Goal: Connect with others: Connect with other users

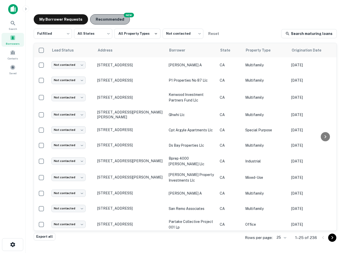
click at [108, 24] on button "Recommended" at bounding box center [110, 19] width 40 height 10
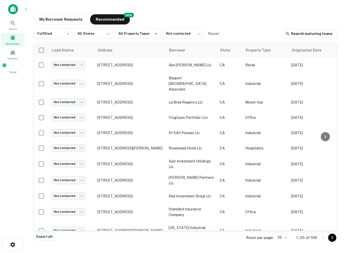
click at [13, 64] on div "Saved" at bounding box center [13, 68] width 22 height 11
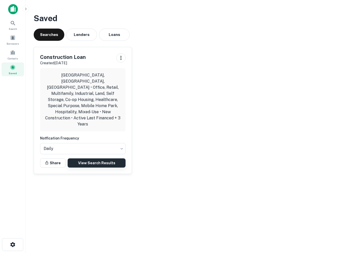
click at [91, 159] on link "View Search Results" at bounding box center [97, 163] width 58 height 9
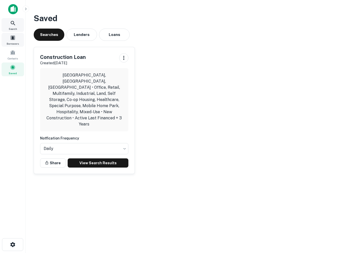
click at [12, 35] on span at bounding box center [13, 38] width 6 height 6
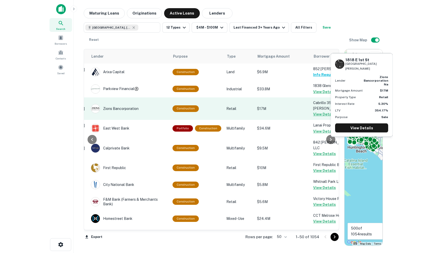
scroll to position [0, 157]
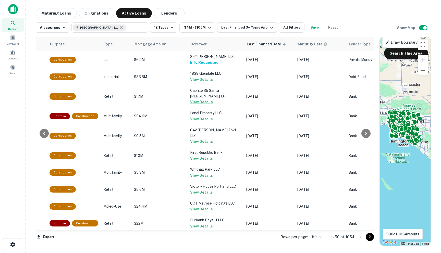
click at [321, 241] on div "Rows per page: 50 ** 1–50 of 1054" at bounding box center [325, 237] width 100 height 14
click at [320, 238] on body "Search Borrowers Contacts Saved Maturing Loans Originations Active Loans Lender…" at bounding box center [220, 126] width 441 height 253
click at [317, 242] on li "100" at bounding box center [317, 242] width 15 height 9
click at [345, 237] on icon "Go to next page" at bounding box center [370, 237] width 2 height 3
click at [345, 237] on div "Export Rows per page: 100 *** 1–100 of 1054" at bounding box center [205, 237] width 339 height 14
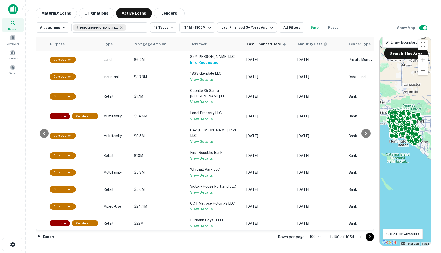
click at [345, 237] on div "Export Rows per page: 100 *** 1–100 of 1054" at bounding box center [205, 237] width 339 height 14
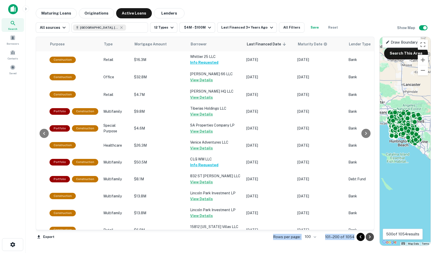
click at [345, 236] on icon "Go to next page" at bounding box center [370, 237] width 6 height 6
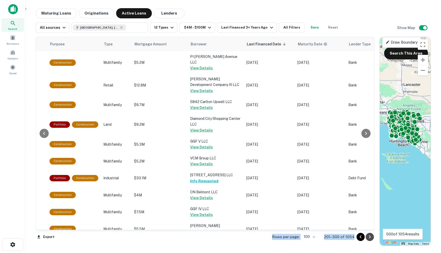
click at [345, 239] on icon "Go to next page" at bounding box center [370, 237] width 6 height 6
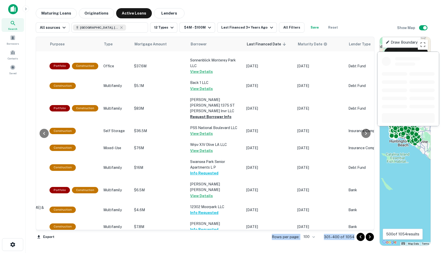
scroll to position [1643, 157]
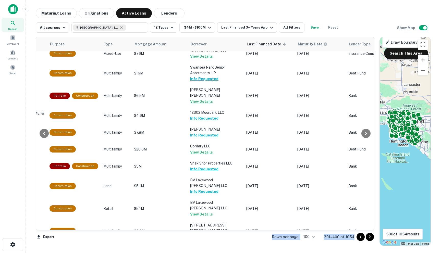
click at [345, 238] on icon "Go to next page" at bounding box center [370, 237] width 6 height 6
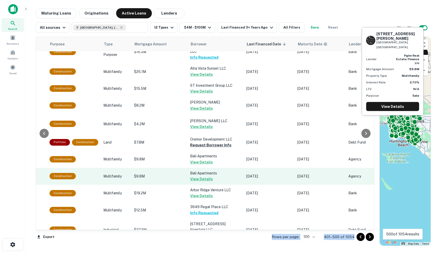
scroll to position [16, 157]
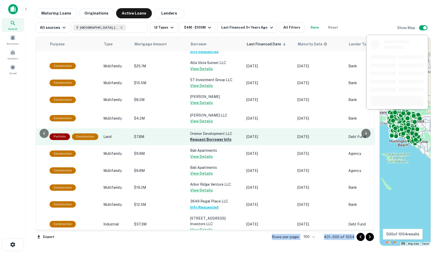
click at [205, 137] on button "Request Borrower Info" at bounding box center [210, 140] width 41 height 6
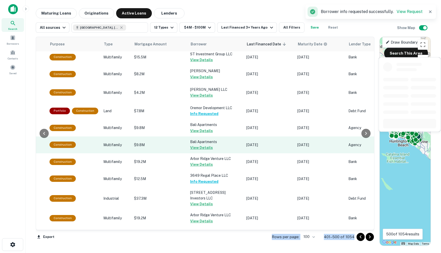
scroll to position [189, 157]
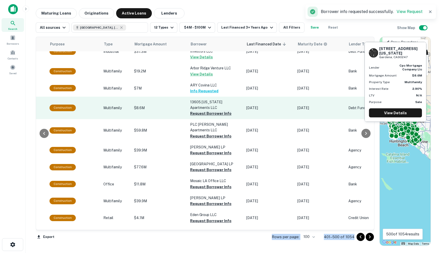
click at [201, 111] on button "Request Borrower Info" at bounding box center [210, 114] width 41 height 6
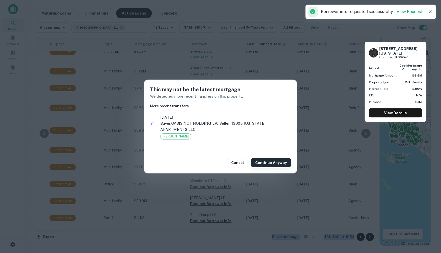
click at [261, 162] on button "Continue Anyway" at bounding box center [271, 162] width 40 height 9
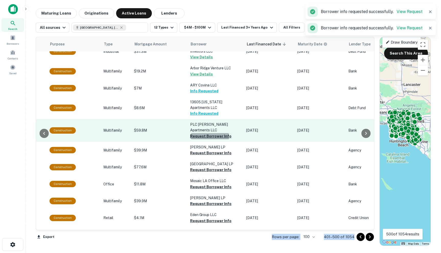
click at [201, 133] on button "Request Borrower Info" at bounding box center [210, 136] width 41 height 6
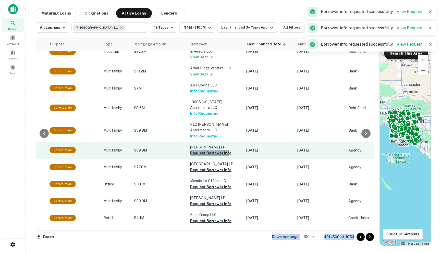
click at [199, 150] on button "Request Borrower Info" at bounding box center [210, 153] width 41 height 6
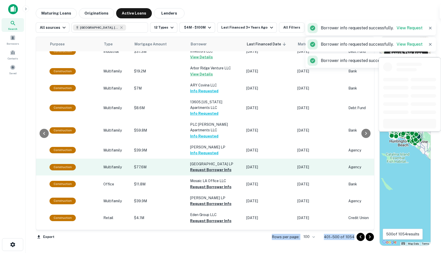
click at [198, 167] on button "Request Borrower Info" at bounding box center [210, 170] width 41 height 6
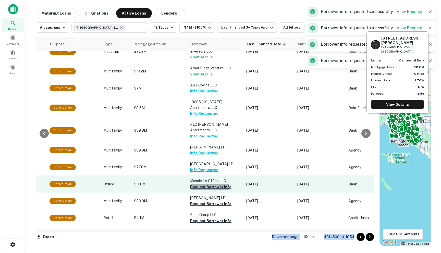
click at [196, 184] on button "Request Borrower Info" at bounding box center [210, 187] width 41 height 6
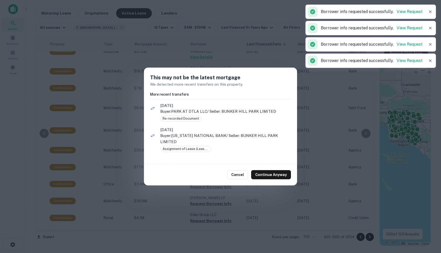
click at [267, 170] on div "Cancel Continue Anyway" at bounding box center [220, 174] width 153 height 21
click at [267, 174] on button "Continue Anyway" at bounding box center [271, 174] width 40 height 9
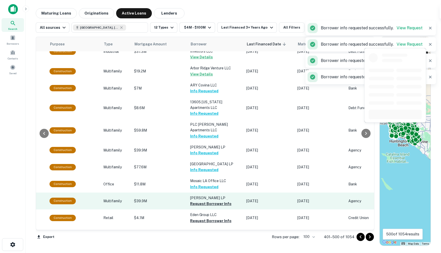
scroll to position [232, 157]
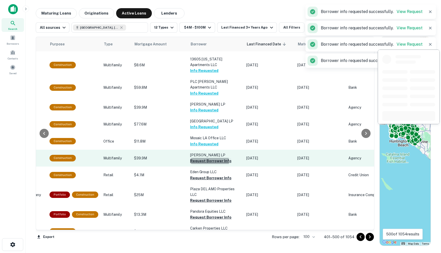
click at [201, 158] on button "Request Borrower Info" at bounding box center [210, 161] width 41 height 6
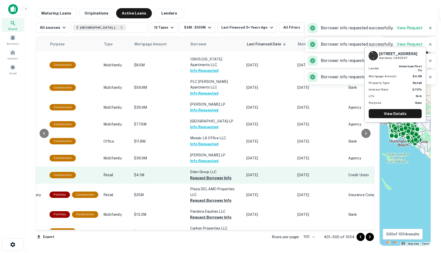
click at [198, 175] on button "Request Borrower Info" at bounding box center [210, 178] width 41 height 6
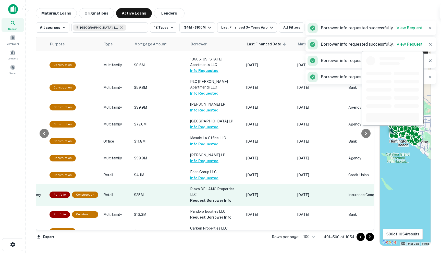
click at [195, 198] on button "Request Borrower Info" at bounding box center [210, 201] width 41 height 6
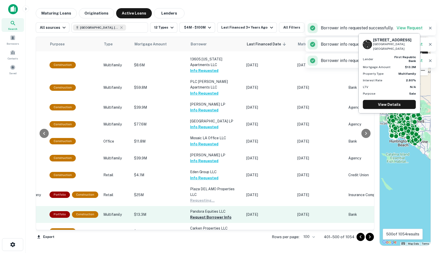
click at [195, 215] on button "Request Borrower Info" at bounding box center [210, 218] width 41 height 6
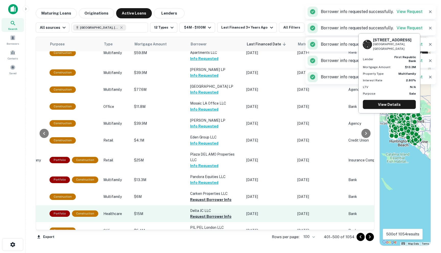
scroll to position [293, 157]
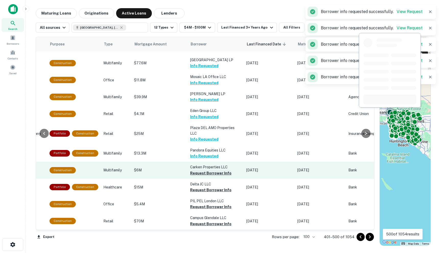
click at [199, 170] on button "Request Borrower Info" at bounding box center [210, 173] width 41 height 6
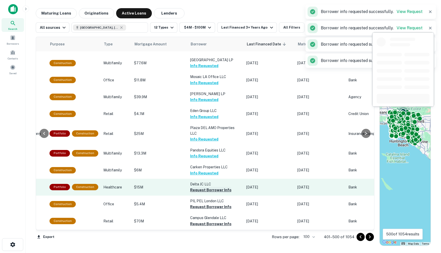
click at [197, 187] on button "Request Borrower Info" at bounding box center [210, 190] width 41 height 6
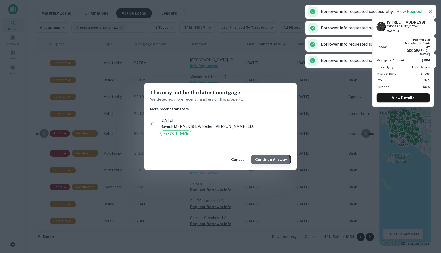
click at [263, 160] on button "Continue Anyway" at bounding box center [271, 159] width 40 height 9
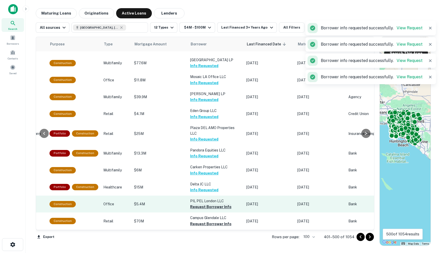
scroll to position [342, 157]
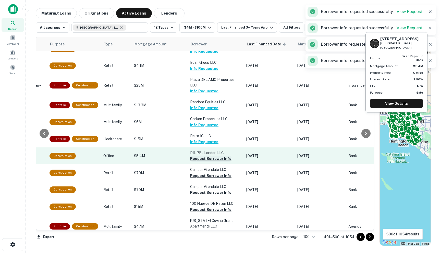
click at [203, 156] on button "Request Borrower Info" at bounding box center [210, 159] width 41 height 6
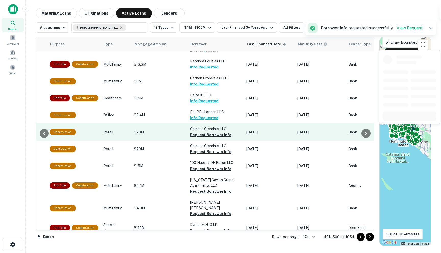
scroll to position [383, 157]
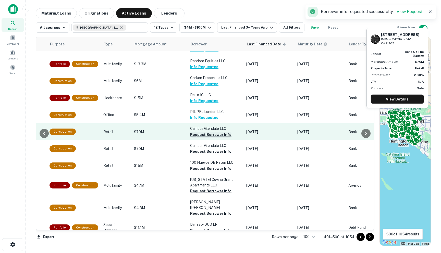
click at [200, 132] on button "Request Borrower Info" at bounding box center [210, 135] width 41 height 6
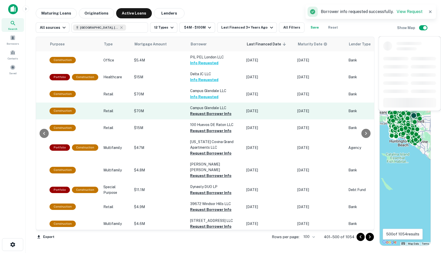
scroll to position [423, 157]
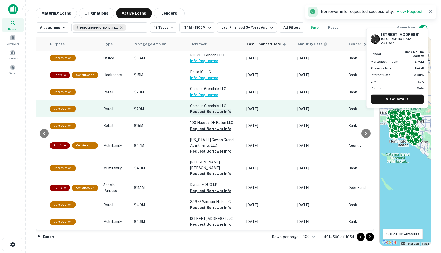
click at [207, 109] on button "Request Borrower Info" at bounding box center [210, 112] width 41 height 6
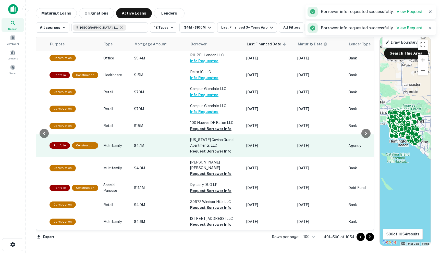
scroll to position [442, 157]
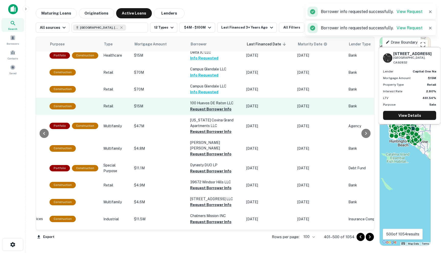
click at [201, 106] on button "Request Borrower Info" at bounding box center [210, 109] width 41 height 6
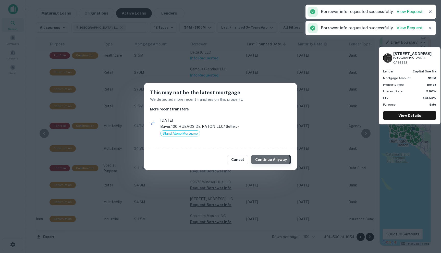
click at [265, 160] on button "Continue Anyway" at bounding box center [271, 159] width 40 height 9
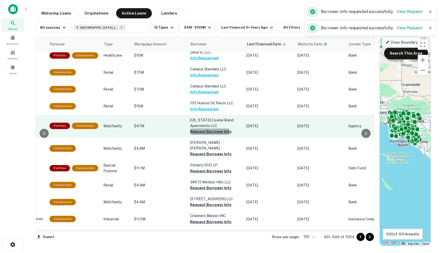
click at [198, 129] on button "Request Borrower Info" at bounding box center [210, 132] width 41 height 6
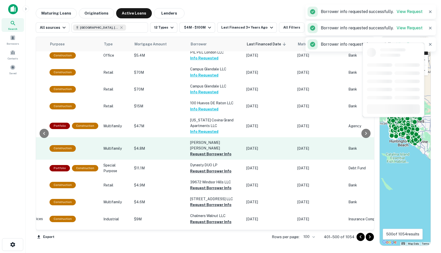
scroll to position [483, 157]
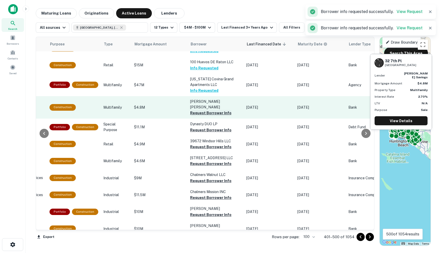
click at [198, 110] on button "Request Borrower Info" at bounding box center [210, 113] width 41 height 6
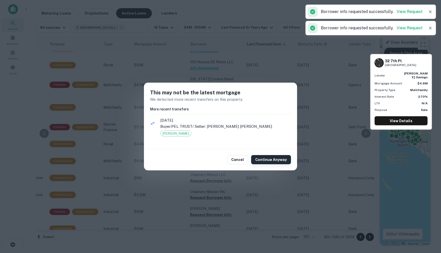
click at [263, 163] on button "Continue Anyway" at bounding box center [271, 159] width 40 height 9
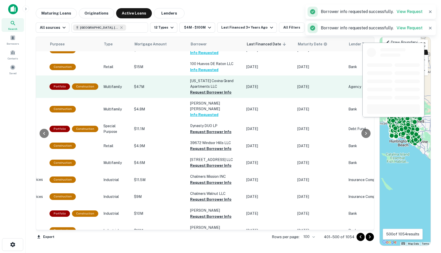
scroll to position [479, 157]
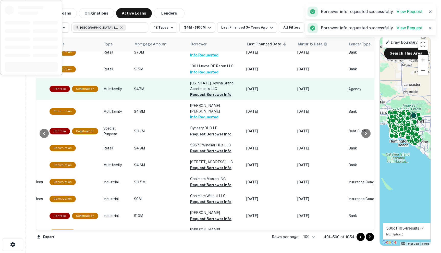
click at [204, 92] on button "Request Borrower Info" at bounding box center [210, 95] width 41 height 6
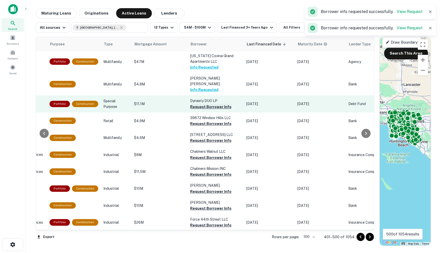
scroll to position [509, 157]
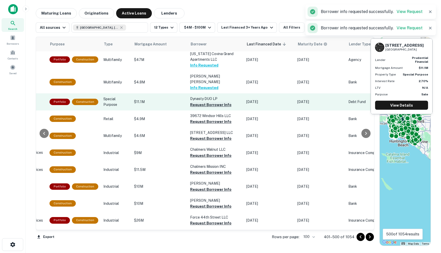
click at [200, 102] on button "Request Borrower Info" at bounding box center [210, 105] width 41 height 6
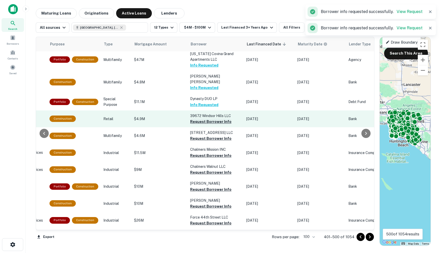
click at [209, 119] on button "Request Borrower Info" at bounding box center [210, 122] width 41 height 6
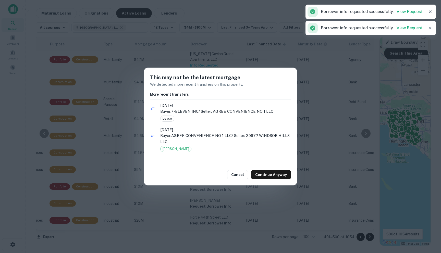
scroll to position [0, 0]
click at [260, 174] on button "Continue Anyway" at bounding box center [271, 174] width 40 height 9
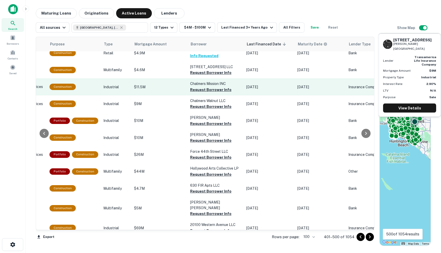
scroll to position [575, 157]
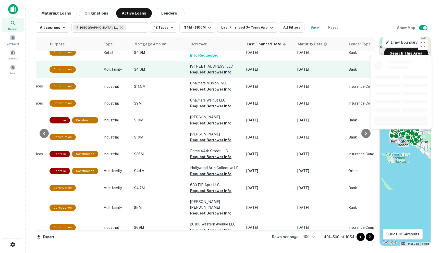
click at [209, 69] on button "Request Borrower Info" at bounding box center [210, 72] width 41 height 6
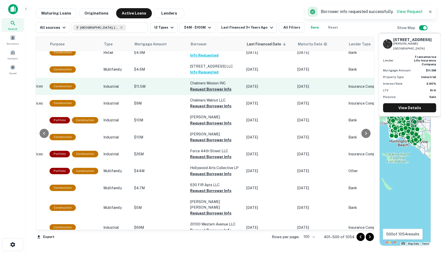
click at [202, 86] on button "Request Borrower Info" at bounding box center [210, 89] width 41 height 6
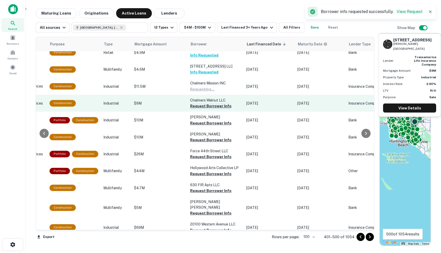
click at [201, 103] on button "Request Borrower Info" at bounding box center [210, 106] width 41 height 6
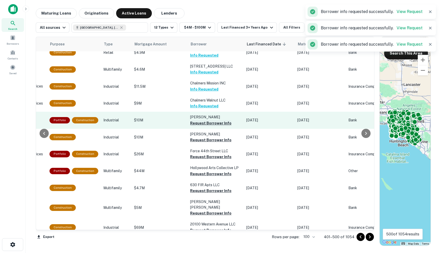
click at [196, 120] on button "Request Borrower Info" at bounding box center [210, 123] width 41 height 6
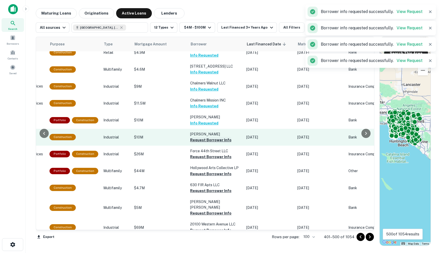
click at [195, 137] on button "Request Borrower Info" at bounding box center [210, 140] width 41 height 6
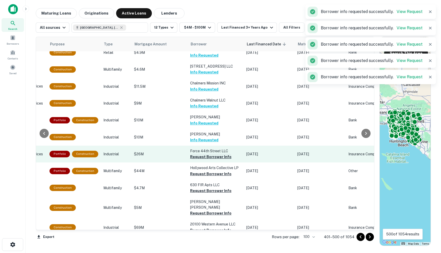
click at [205, 154] on button "Request Borrower Info" at bounding box center [210, 157] width 41 height 6
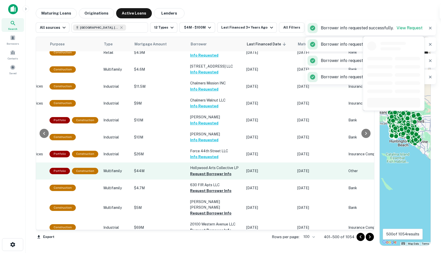
click at [201, 171] on button "Request Borrower Info" at bounding box center [210, 174] width 41 height 6
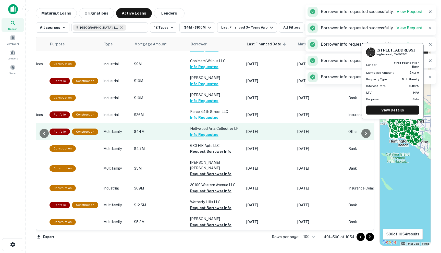
scroll to position [625, 157]
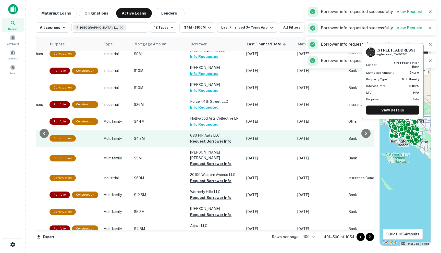
click at [197, 138] on button "Request Borrower Info" at bounding box center [210, 141] width 41 height 6
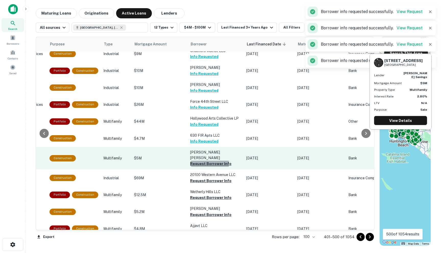
click at [196, 161] on button "Request Borrower Info" at bounding box center [210, 164] width 41 height 6
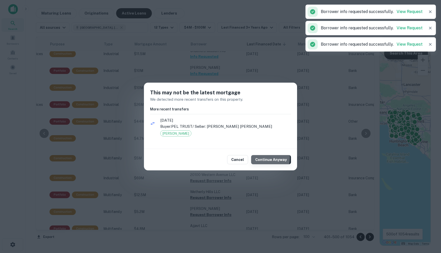
click at [259, 158] on button "Continue Anyway" at bounding box center [271, 159] width 40 height 9
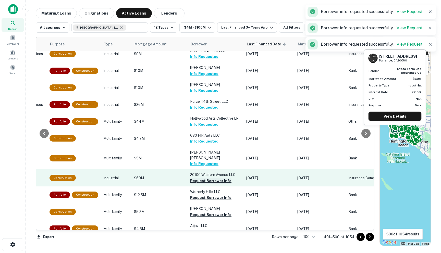
click at [198, 178] on button "Request Borrower Info" at bounding box center [210, 181] width 41 height 6
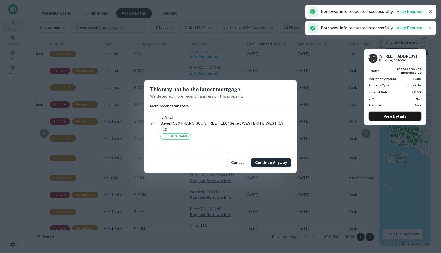
click at [265, 159] on button "Continue Anyway" at bounding box center [271, 162] width 40 height 9
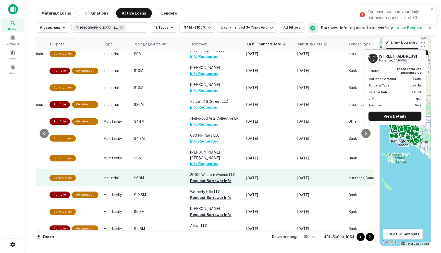
click at [194, 178] on button "Request Borrower Info" at bounding box center [210, 181] width 41 height 6
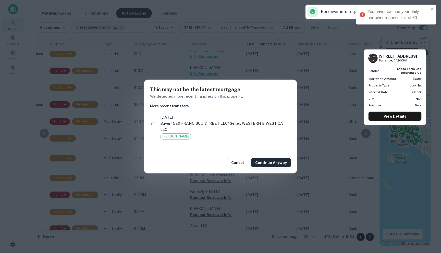
click at [266, 163] on button "Continue Anyway" at bounding box center [271, 162] width 40 height 9
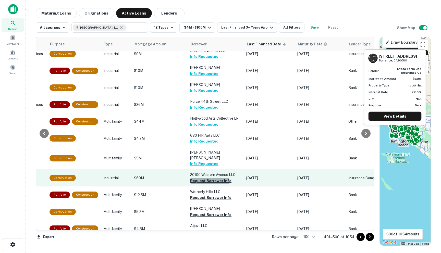
click at [200, 178] on button "Request Borrower Info" at bounding box center [210, 181] width 41 height 6
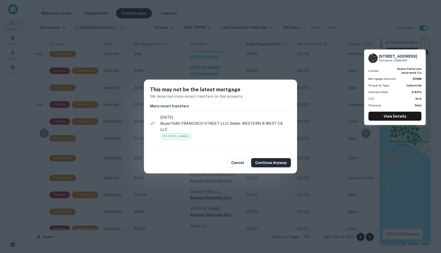
click at [271, 162] on button "Continue Anyway" at bounding box center [271, 162] width 40 height 9
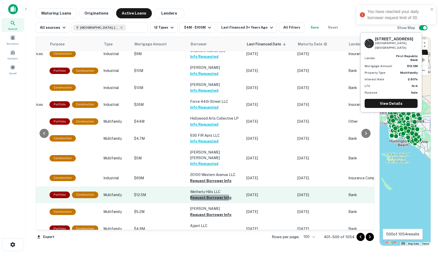
click at [199, 195] on button "Request Borrower Info" at bounding box center [210, 198] width 41 height 6
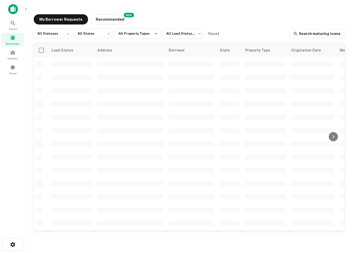
click at [251, 20] on div "My Borrower Requests NEW Recommended" at bounding box center [189, 19] width 311 height 10
click at [117, 20] on button "Recommended" at bounding box center [110, 19] width 40 height 10
